Goal: Task Accomplishment & Management: Manage account settings

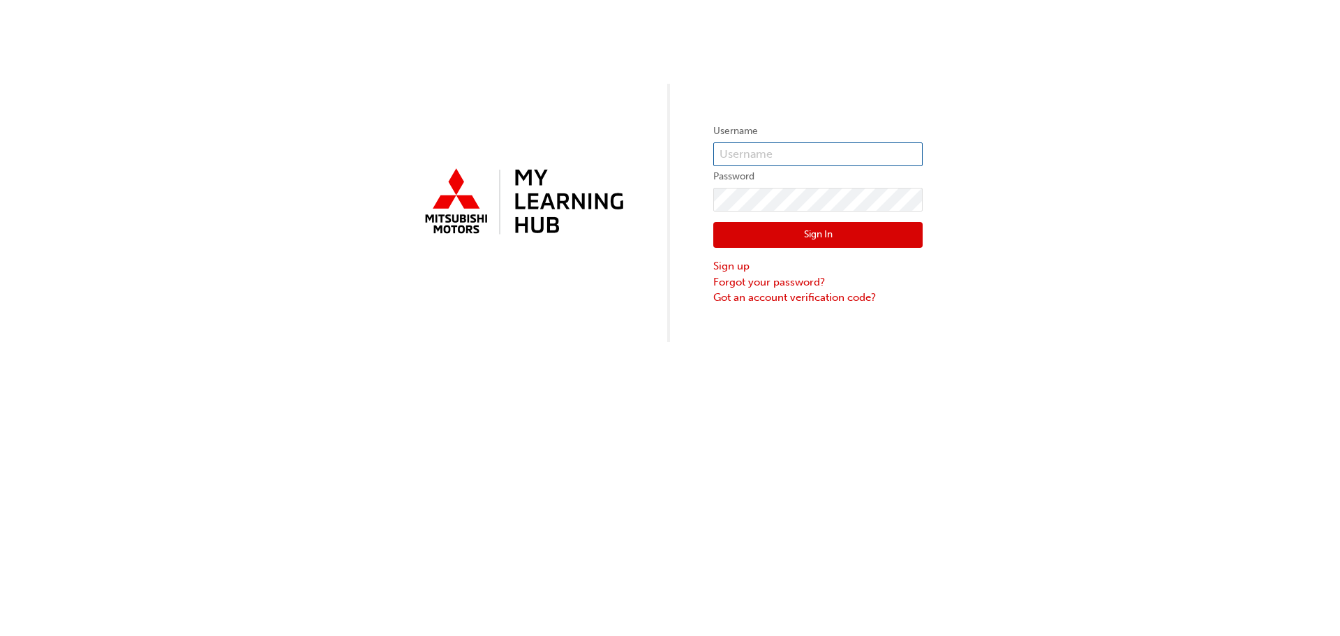
click at [741, 154] on input "text" at bounding box center [817, 154] width 209 height 24
click at [916, 153] on span at bounding box center [915, 154] width 11 height 11
click at [809, 144] on input "text" at bounding box center [817, 154] width 209 height 24
click at [794, 151] on input "text" at bounding box center [817, 154] width 209 height 24
paste input "5987850"
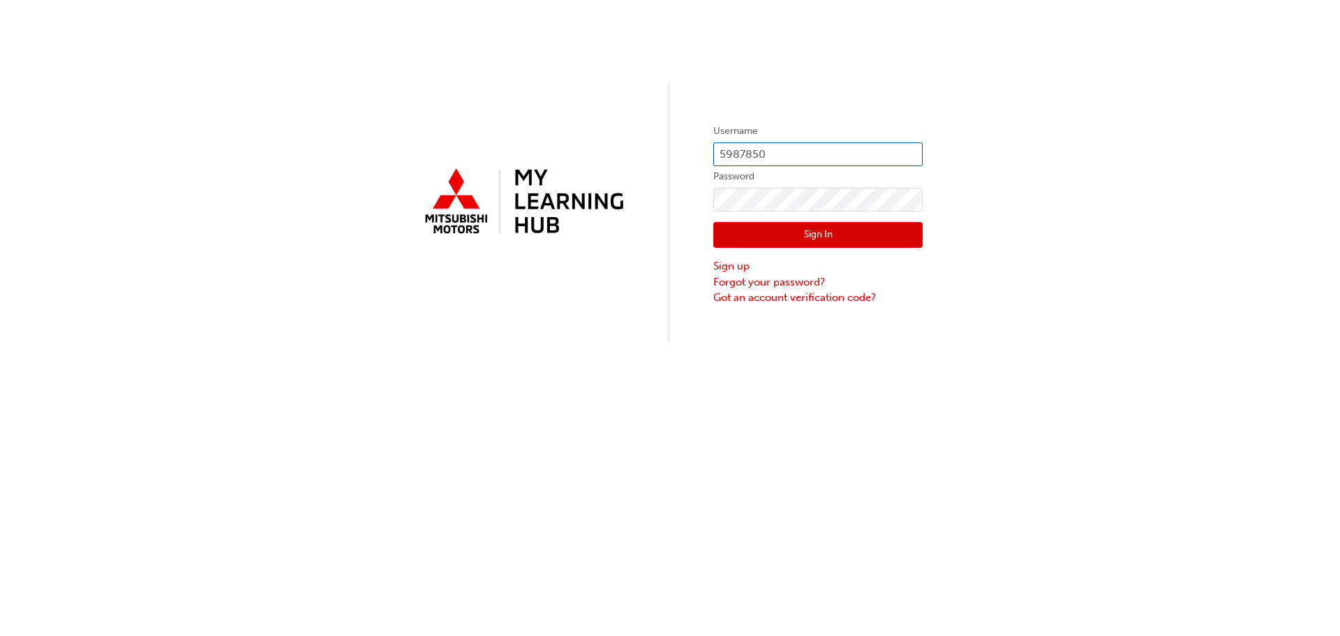
type input "5987850"
click at [783, 230] on button "Sign In" at bounding box center [817, 235] width 209 height 27
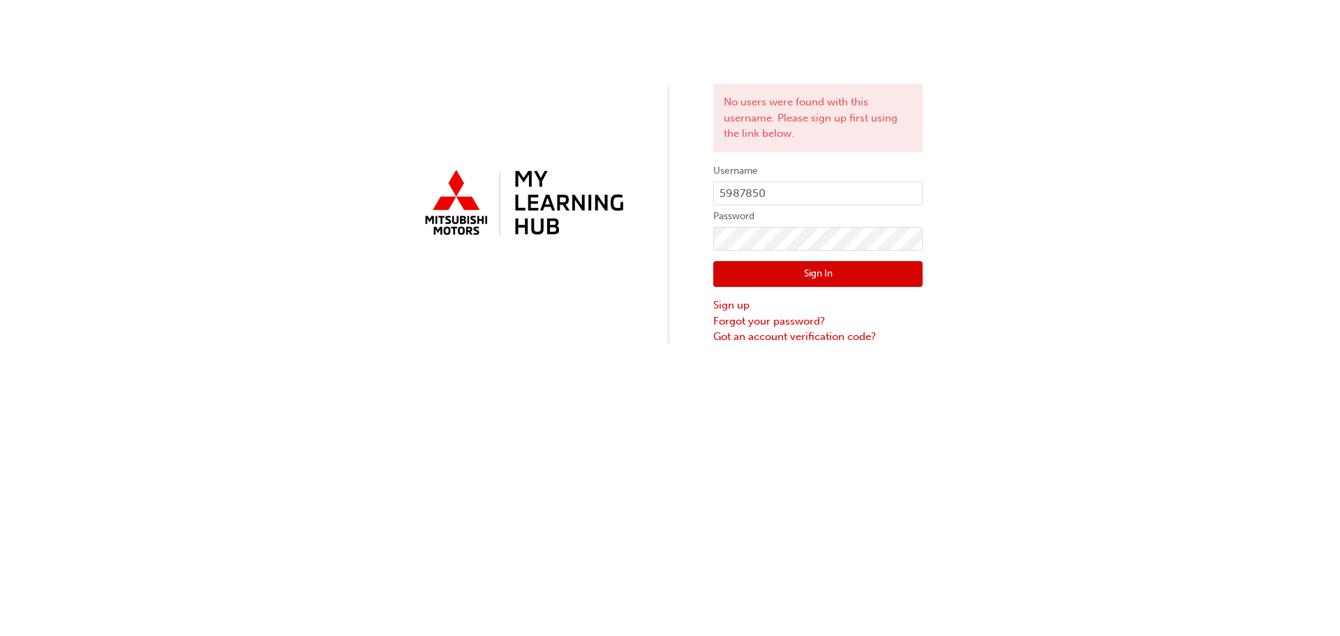
click at [981, 234] on div "No users were found with this username. Please sign up first using the link bel…" at bounding box center [670, 172] width 1340 height 345
click button "Sign In" at bounding box center [817, 274] width 209 height 27
click at [942, 178] on div "No users were found with this username. Please sign up first using the link bel…" at bounding box center [670, 172] width 1340 height 345
